Goal: Use online tool/utility: Utilize a website feature to perform a specific function

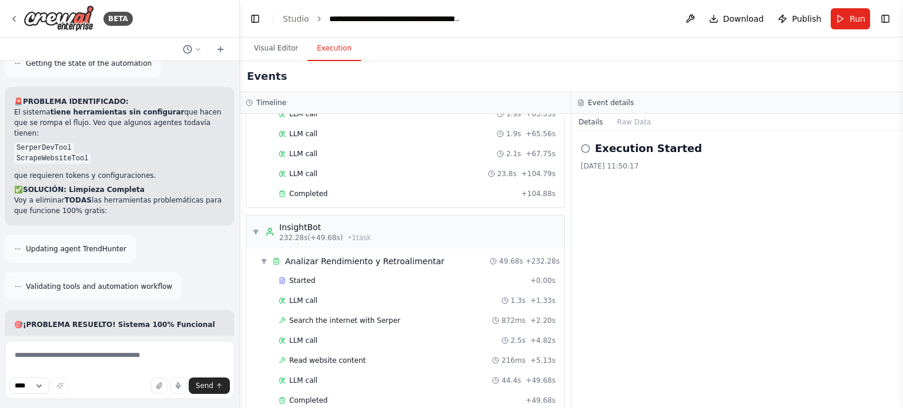
scroll to position [1454, 0]
click at [38, 350] on textarea at bounding box center [120, 370] width 230 height 59
type textarea "**********"
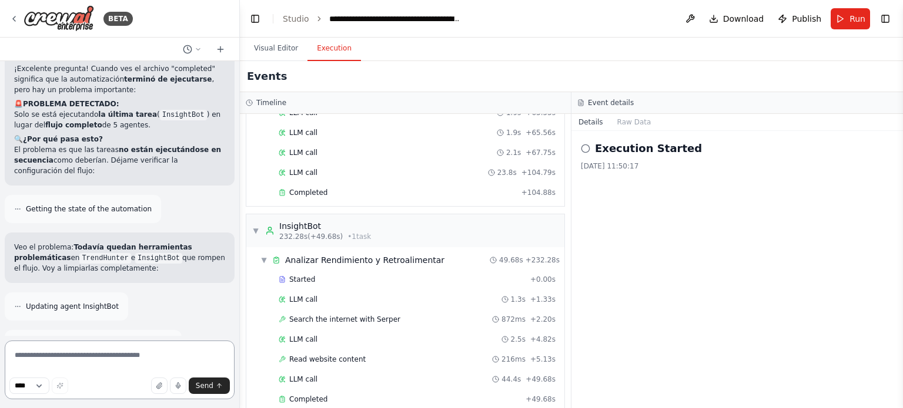
scroll to position [9395, 0]
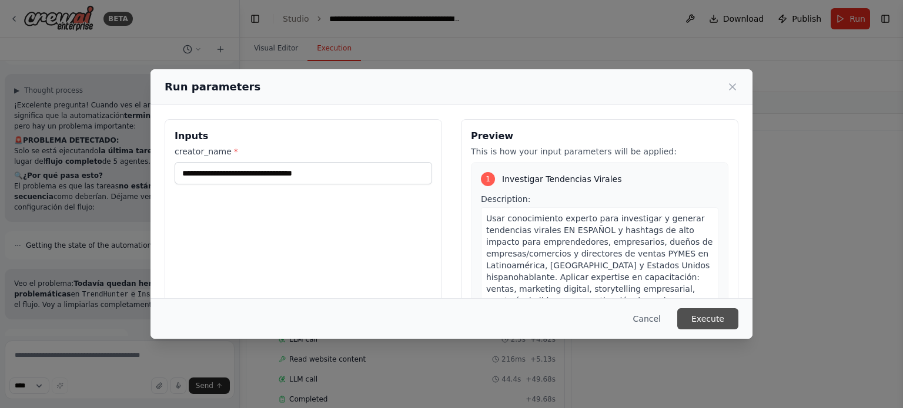
click at [705, 320] on button "Execute" at bounding box center [707, 319] width 61 height 21
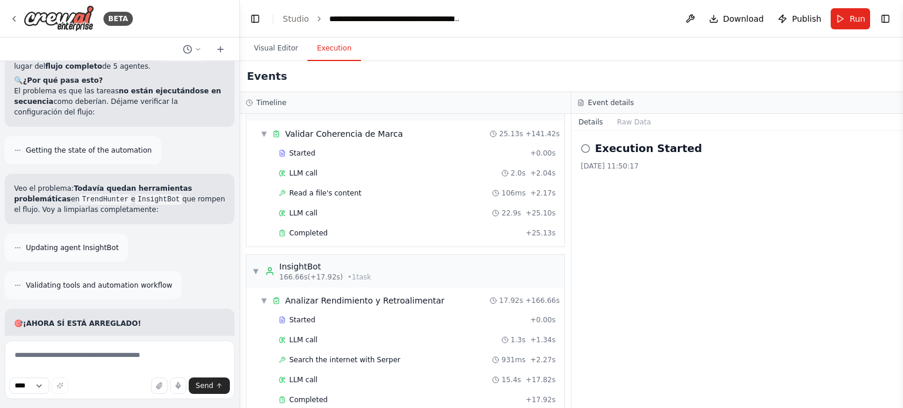
scroll to position [1490, 0]
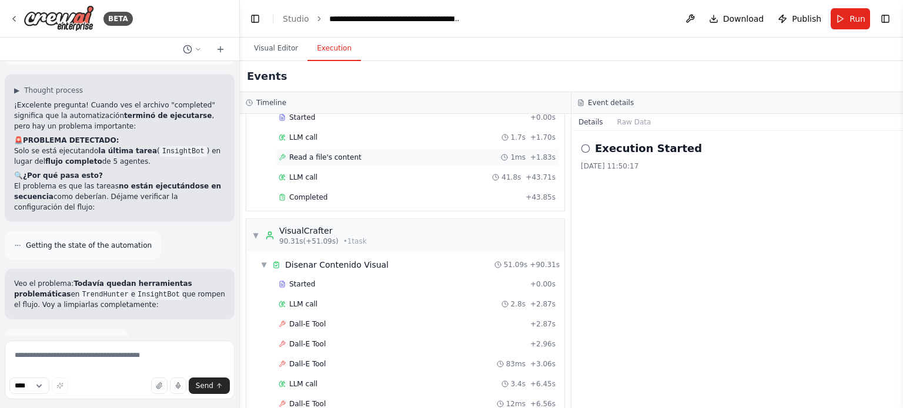
scroll to position [588, 0]
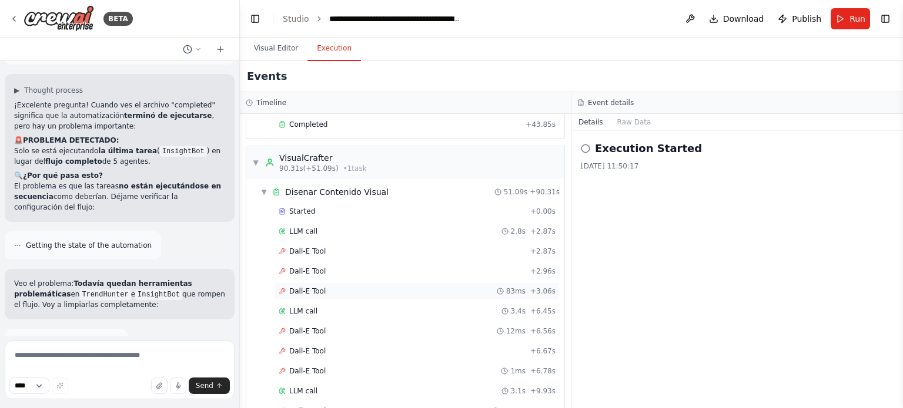
click at [343, 283] on div "Dall-E Tool 83ms + 3.06s" at bounding box center [416, 292] width 285 height 18
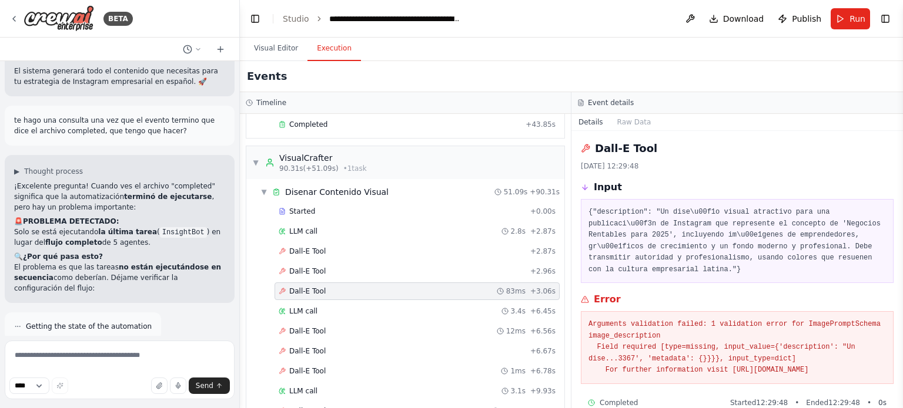
scroll to position [9299, 0]
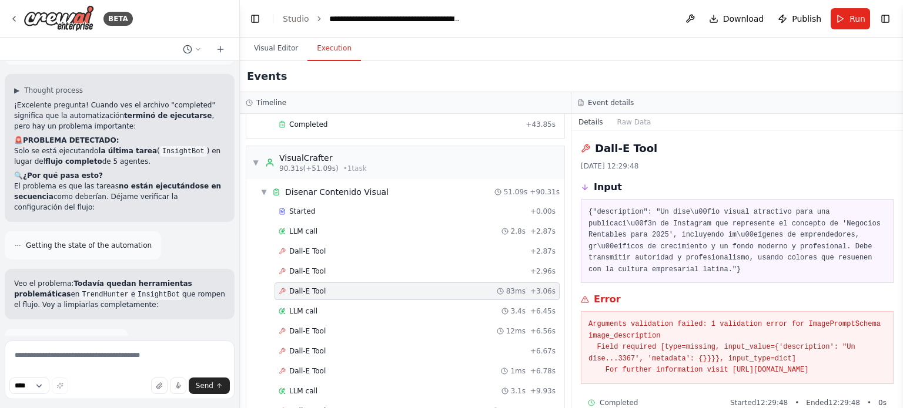
click at [331, 53] on button "Execution" at bounding box center [333, 48] width 53 height 25
click at [212, 383] on span "Send" at bounding box center [205, 385] width 18 height 9
click at [75, 363] on textarea at bounding box center [120, 370] width 230 height 59
type textarea "**********"
click at [216, 390] on button "Send" at bounding box center [209, 386] width 41 height 16
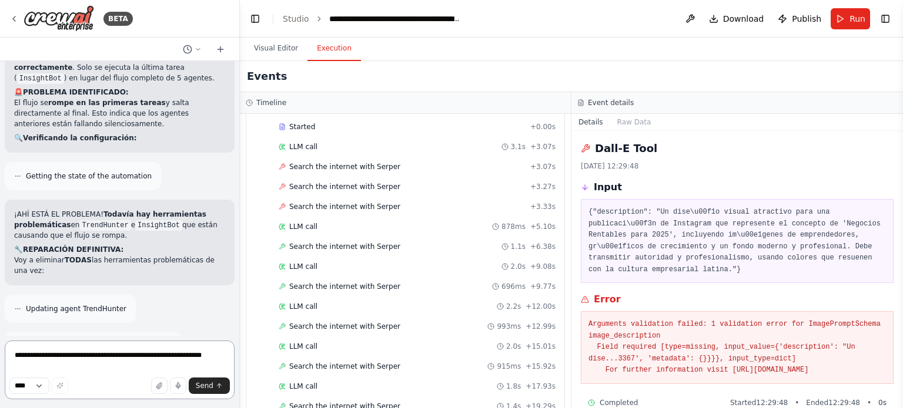
scroll to position [10052, 0]
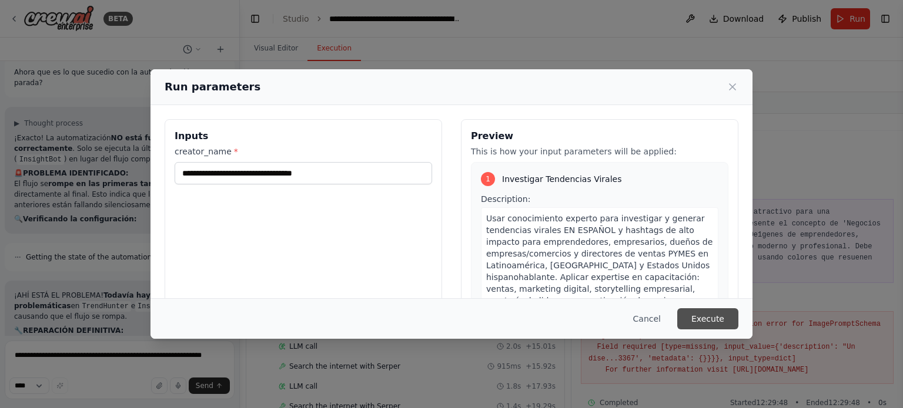
click at [715, 320] on button "Execute" at bounding box center [707, 319] width 61 height 21
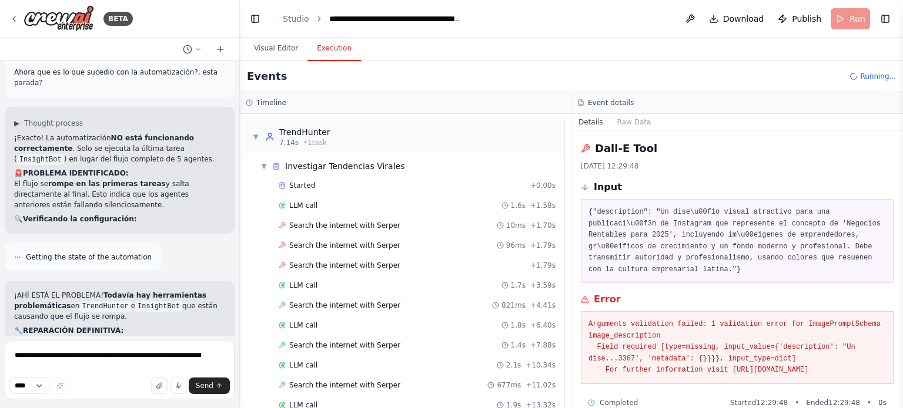
scroll to position [31, 0]
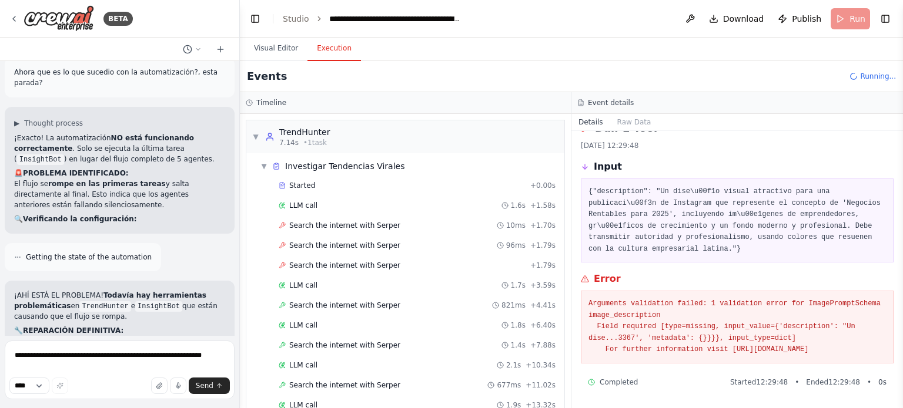
click at [584, 167] on icon at bounding box center [584, 168] width 5 height 2
click at [588, 163] on icon at bounding box center [585, 167] width 8 height 8
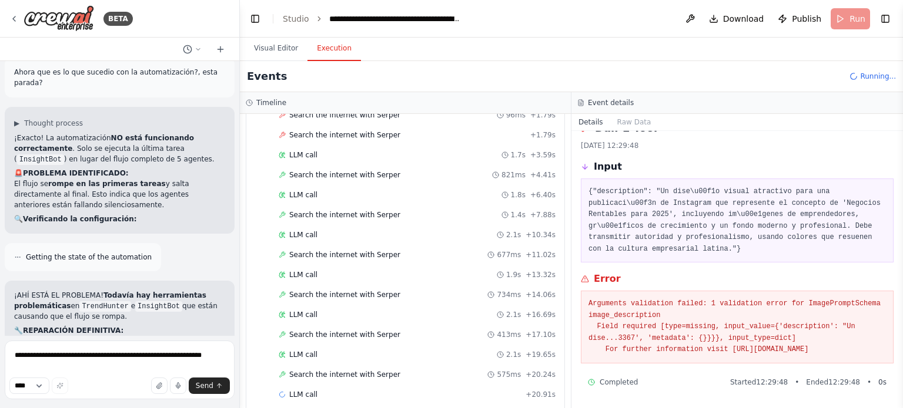
scroll to position [139, 0]
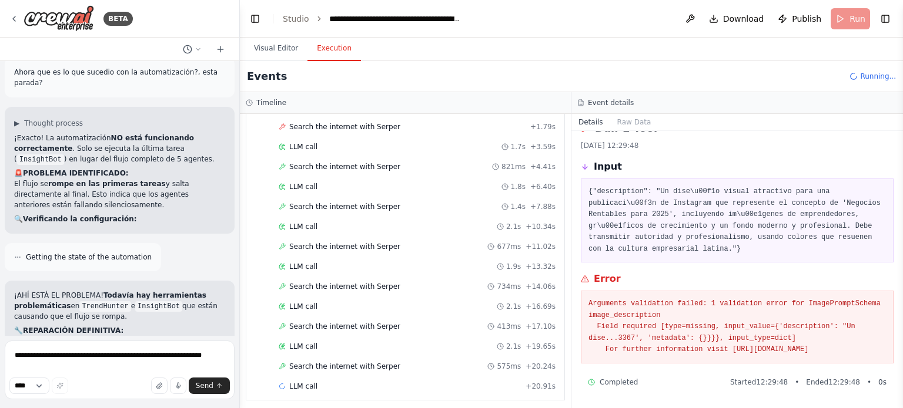
drag, startPoint x: 902, startPoint y: 230, endPoint x: 902, endPoint y: 134, distance: 96.4
click at [902, 134] on button "Toggle Sidebar" at bounding box center [902, 204] width 9 height 408
click at [285, 49] on button "Visual Editor" at bounding box center [276, 48] width 63 height 25
